Goal: Browse casually: Explore the website without a specific task or goal

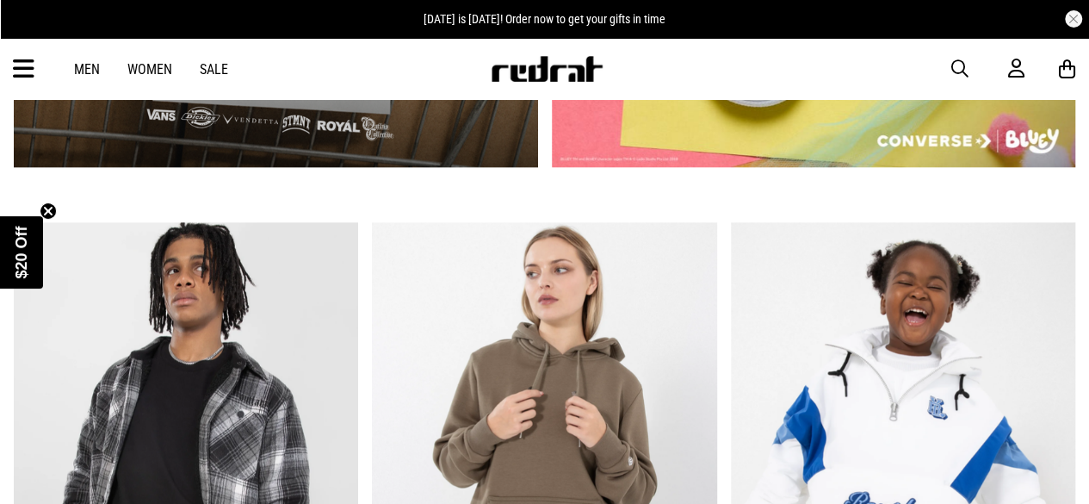
scroll to position [1017, 0]
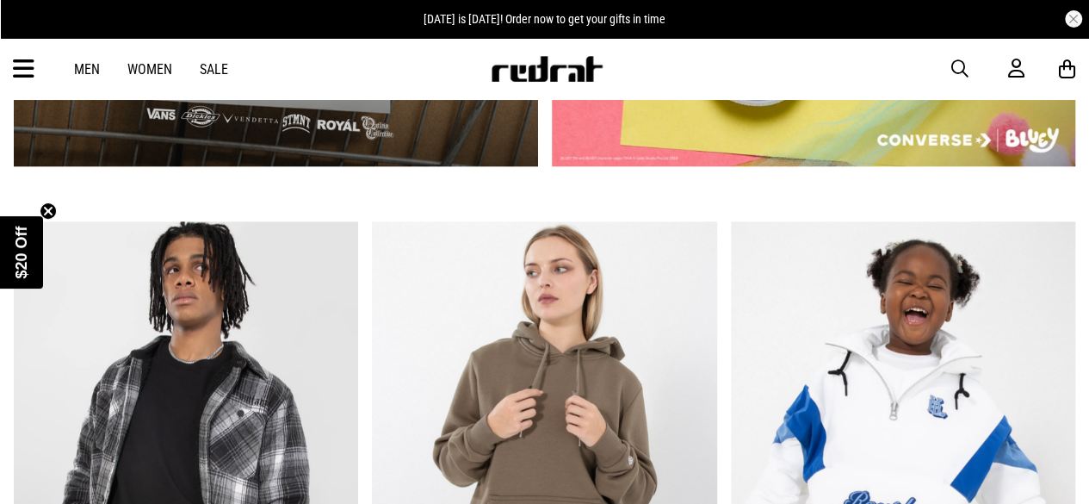
click at [146, 69] on link "Women" at bounding box center [149, 69] width 45 height 16
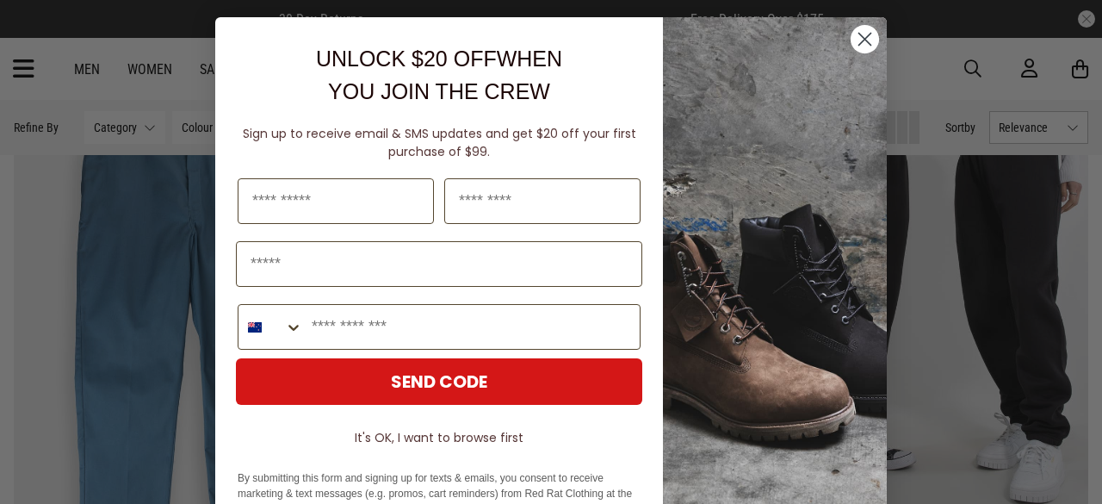
click at [856, 42] on circle "Close dialog" at bounding box center [864, 39] width 28 height 28
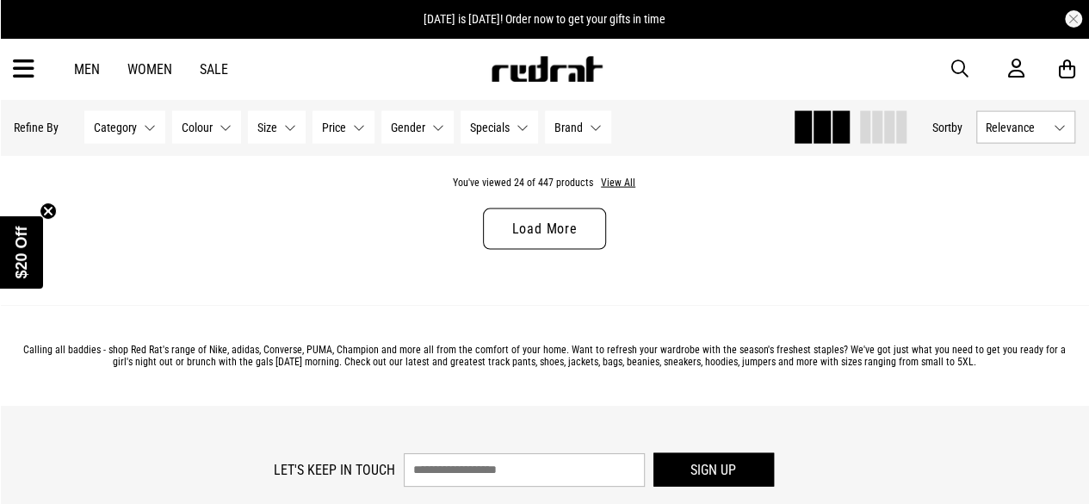
scroll to position [5033, 0]
click at [556, 231] on link "Load More" at bounding box center [544, 229] width 122 height 41
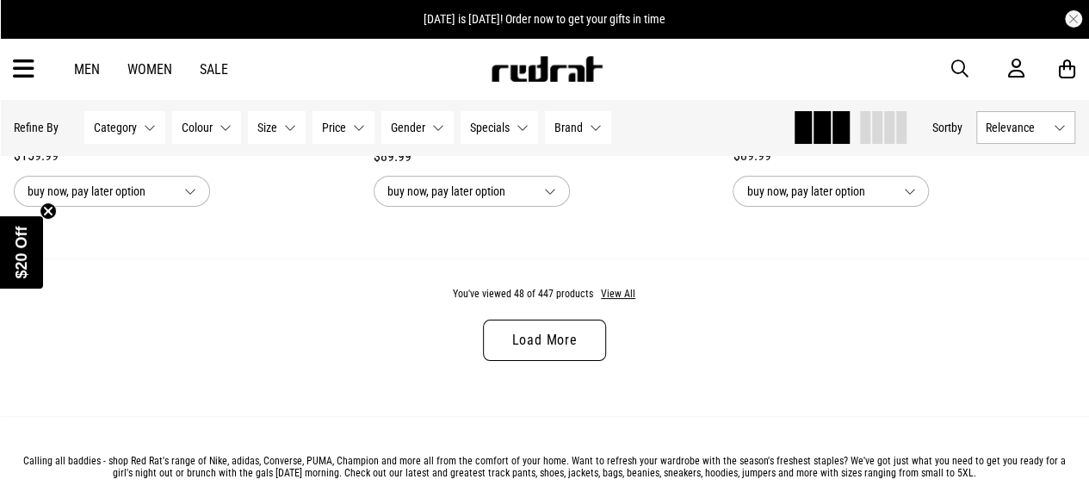
scroll to position [9785, 0]
click at [613, 294] on button "View All" at bounding box center [618, 295] width 36 height 15
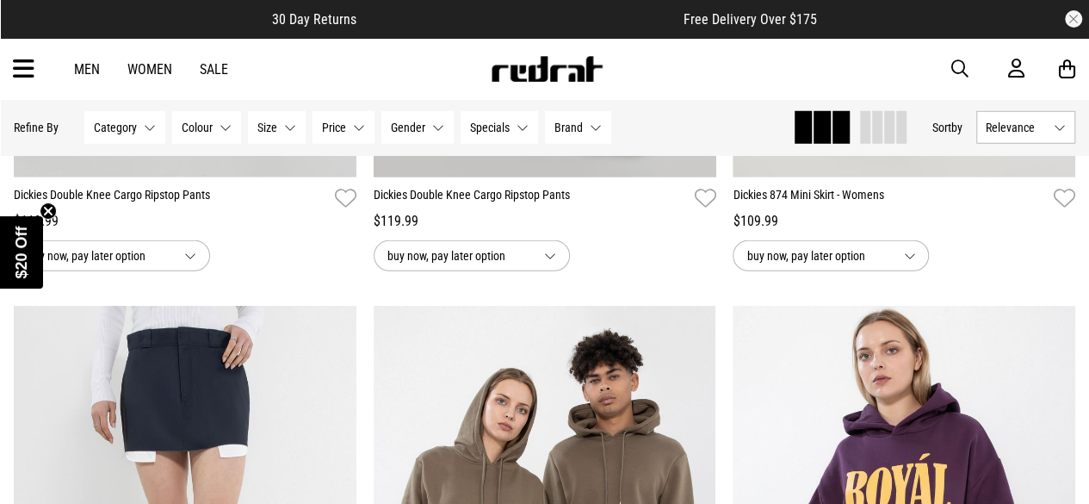
scroll to position [12153, 0]
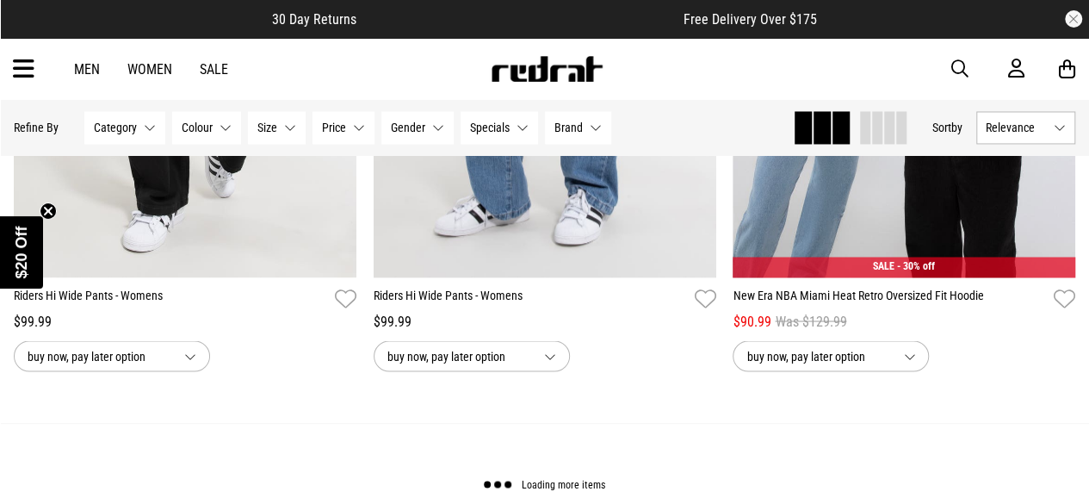
scroll to position [24210, 0]
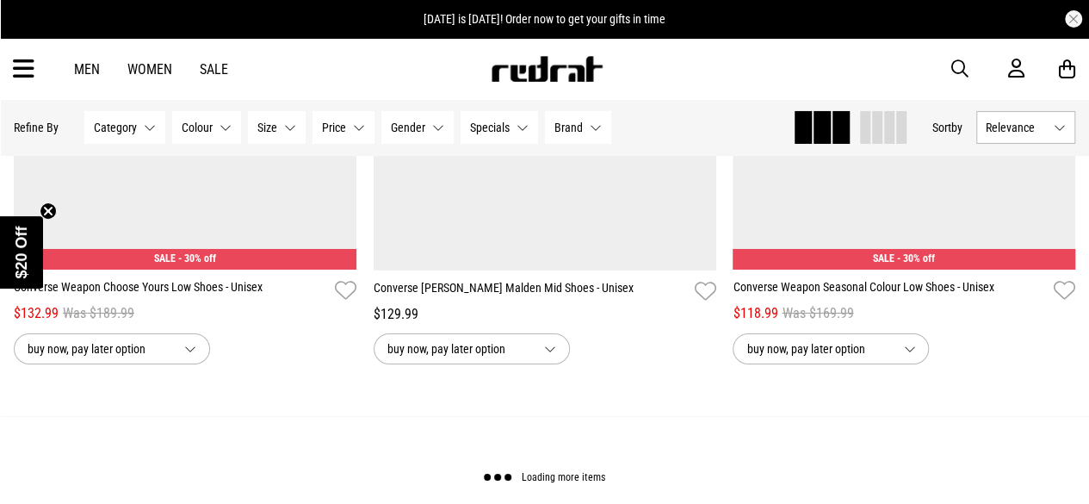
scroll to position [29169, 0]
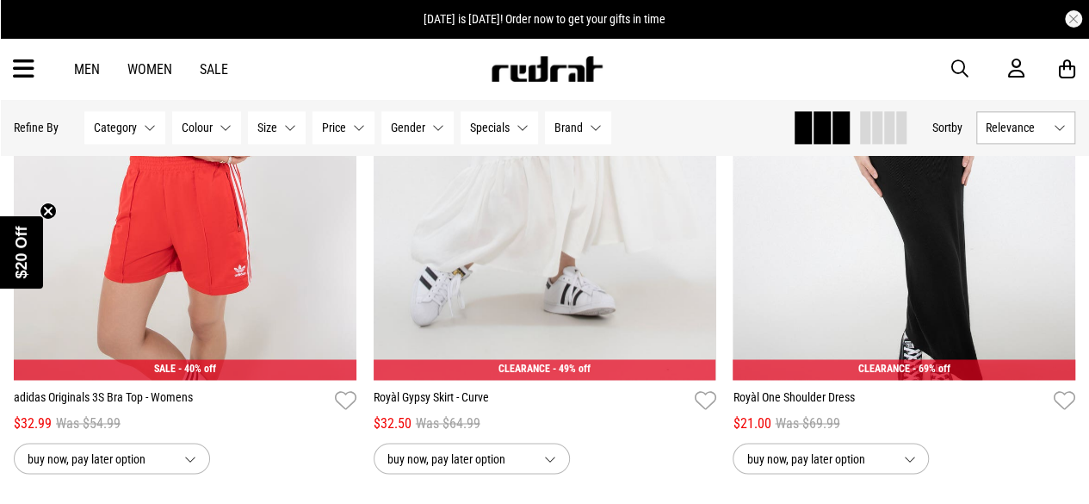
scroll to position [34054, 0]
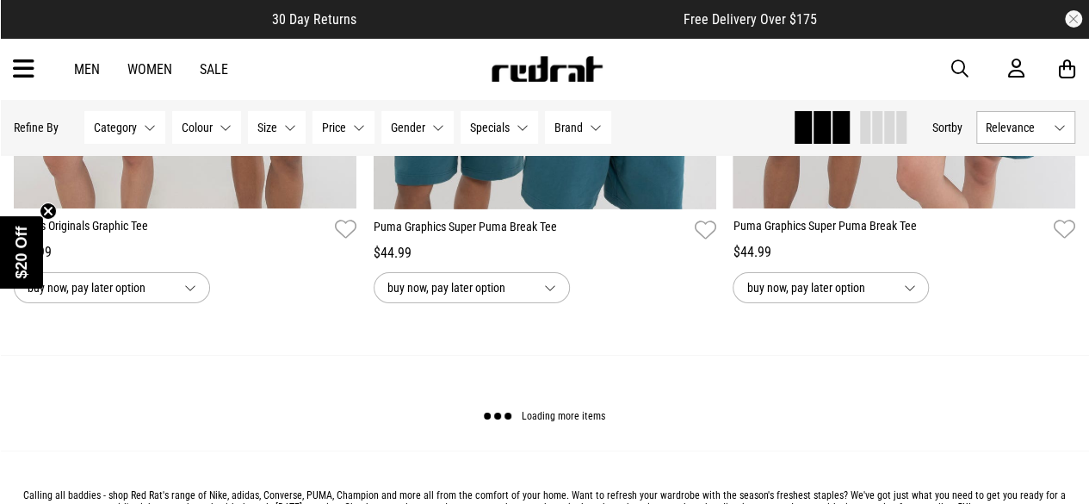
scroll to position [39054, 0]
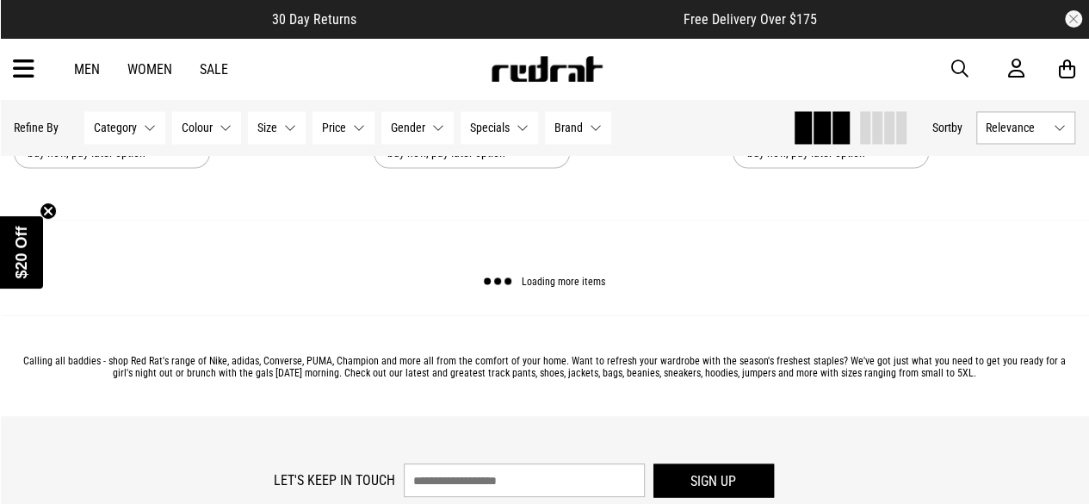
scroll to position [43869, 0]
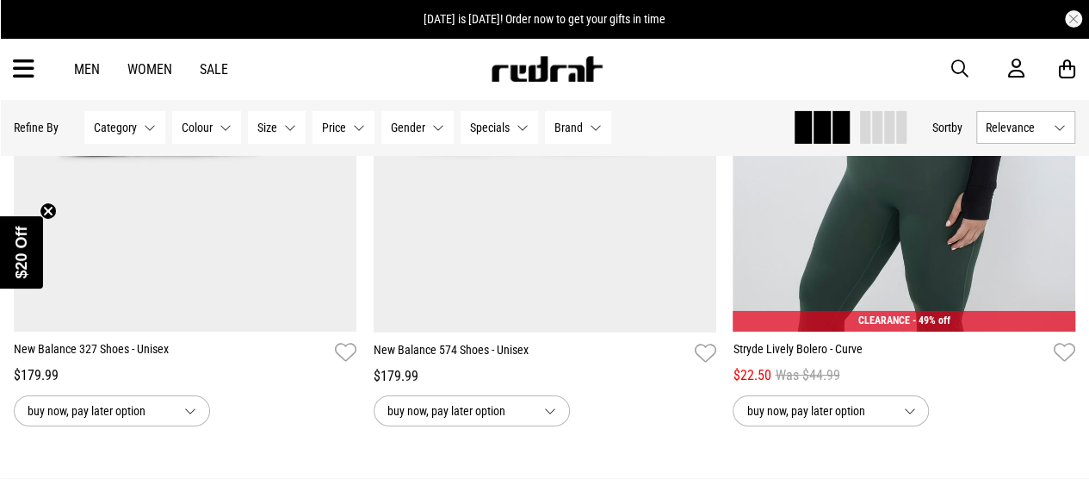
scroll to position [48495, 0]
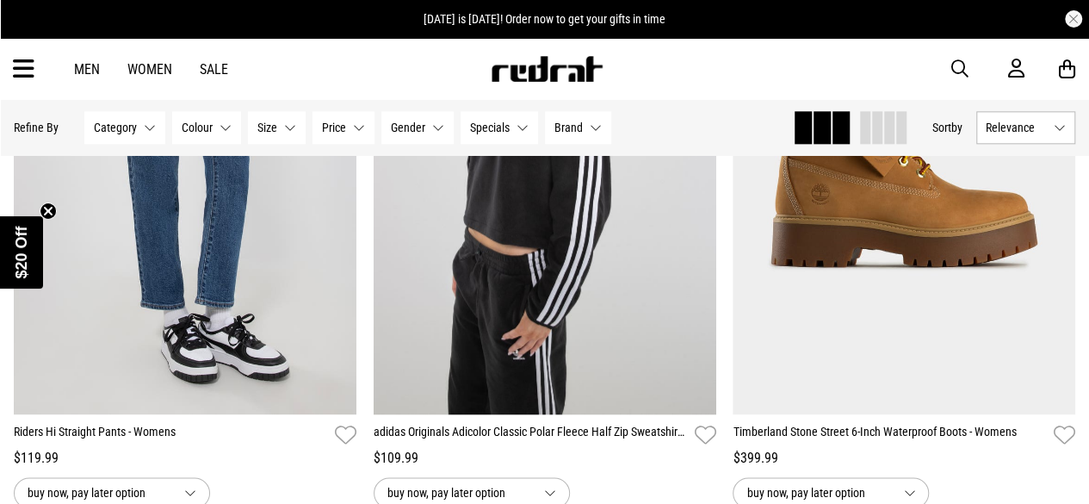
scroll to position [53686, 0]
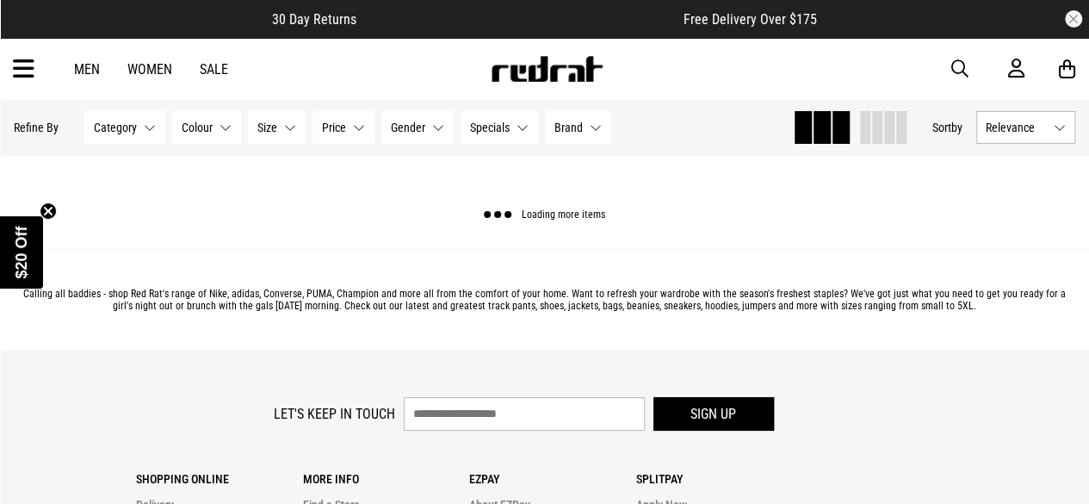
scroll to position [58637, 0]
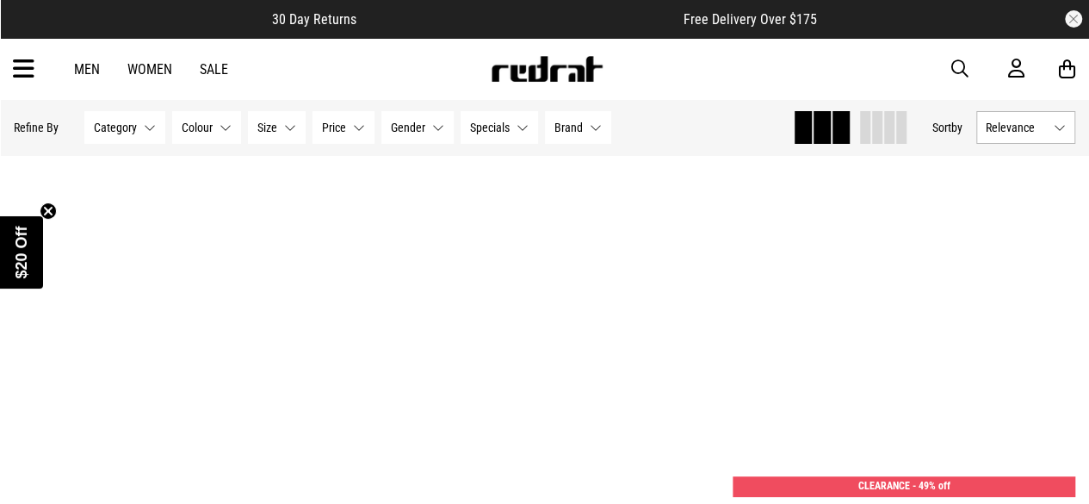
scroll to position [63292, 0]
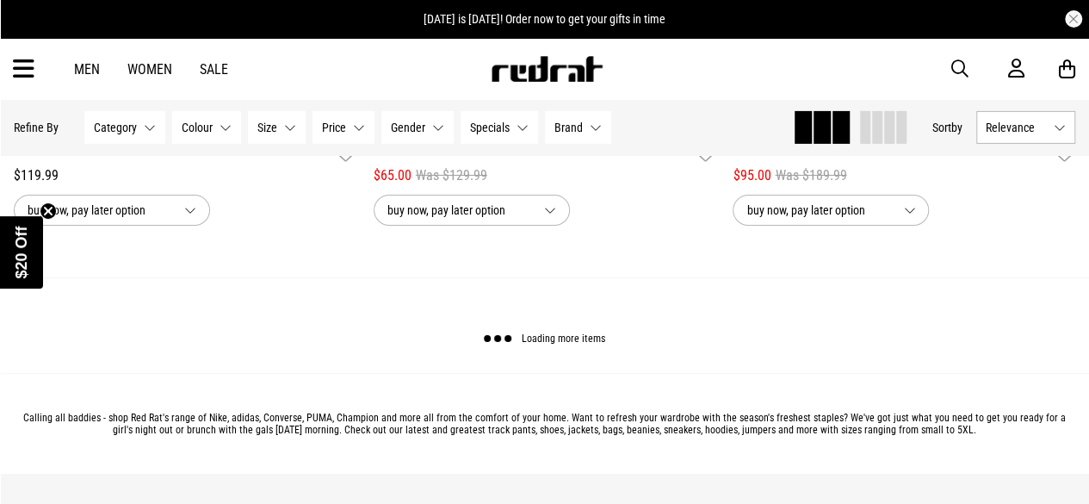
scroll to position [68229, 0]
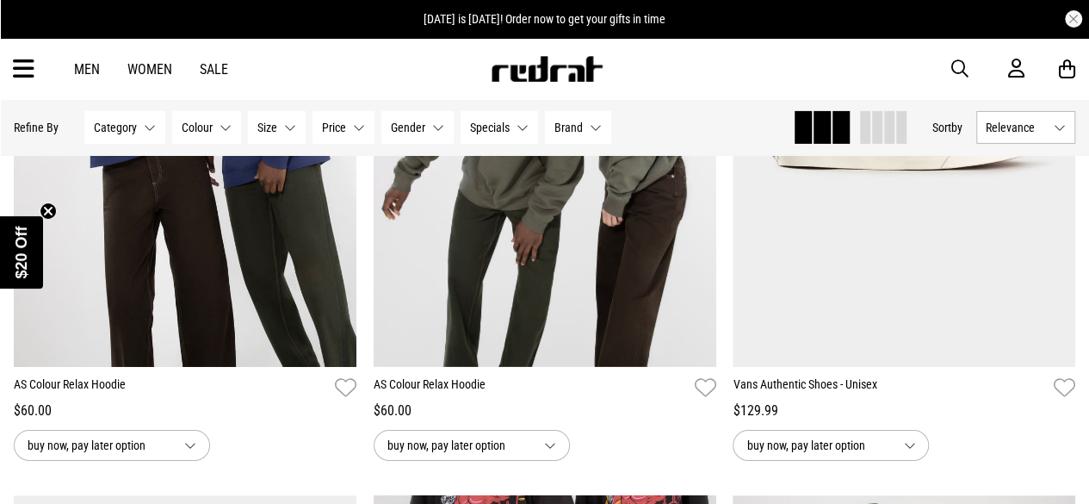
scroll to position [64715, 0]
